Goal: Task Accomplishment & Management: Manage account settings

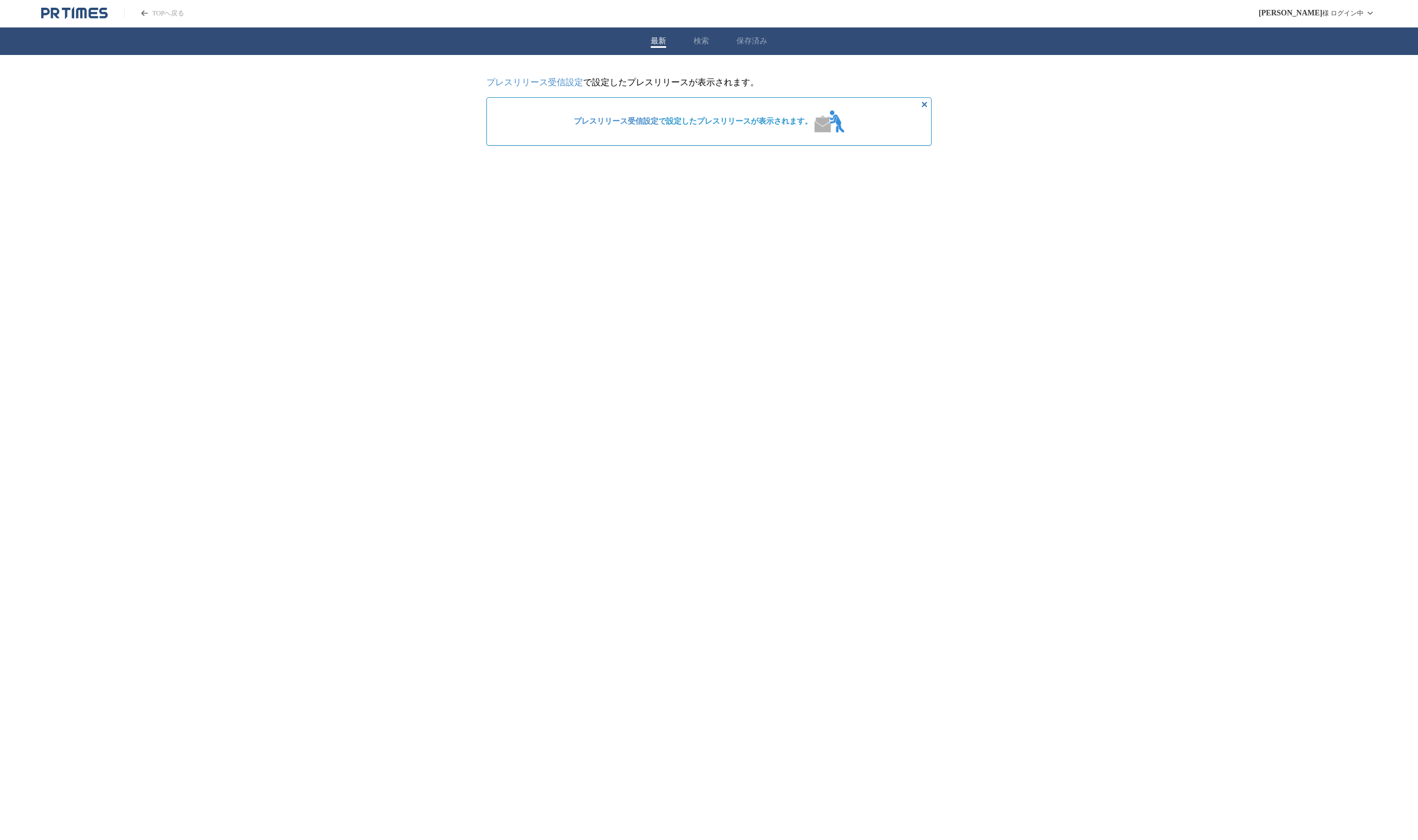
click at [165, 13] on link "TOPへ戻る" at bounding box center [153, 13] width 60 height 10
click at [614, 123] on link "プレスリリース受信設定" at bounding box center [616, 121] width 85 height 8
